Goal: Navigation & Orientation: Find specific page/section

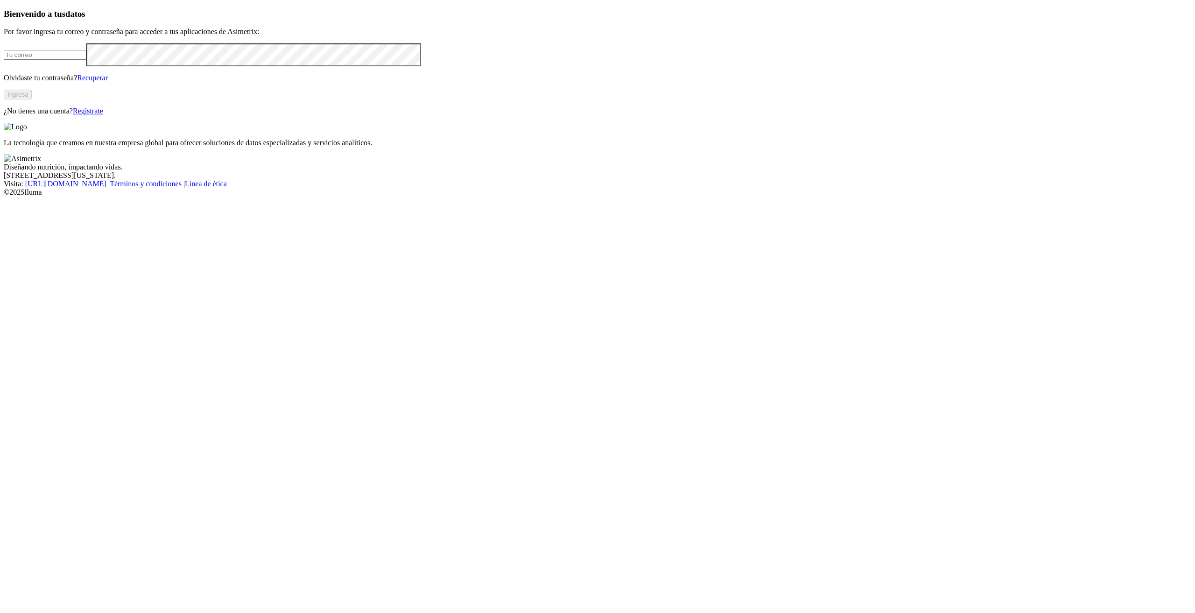
type input "sergio.arias@vantu.com.co"
click at [32, 99] on button "Ingresa" at bounding box center [18, 95] width 28 height 10
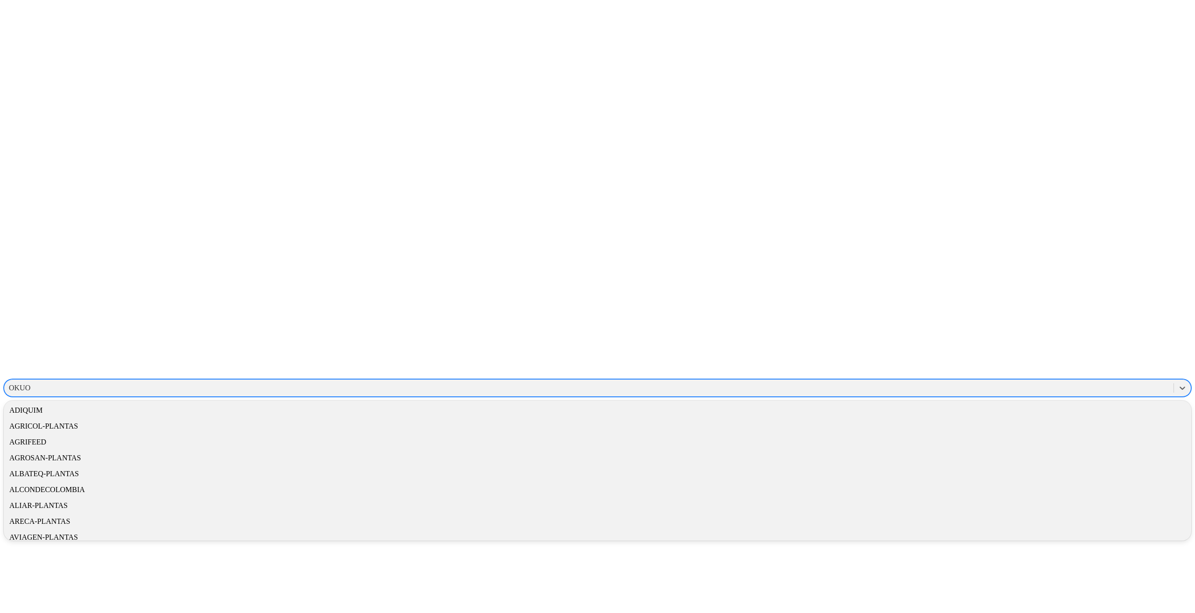
click at [30, 384] on div "OKUO" at bounding box center [19, 388] width 21 height 8
click at [1067, 396] on div "OKUO" at bounding box center [598, 404] width 1188 height 16
